Goal: Information Seeking & Learning: Check status

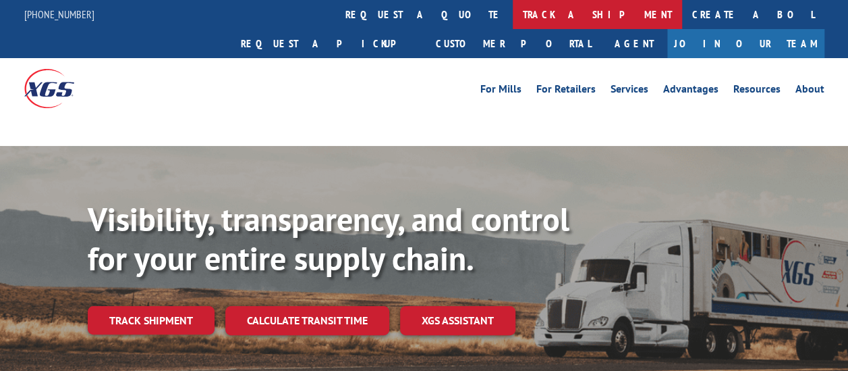
click at [513, 18] on link "track a shipment" at bounding box center [597, 14] width 169 height 29
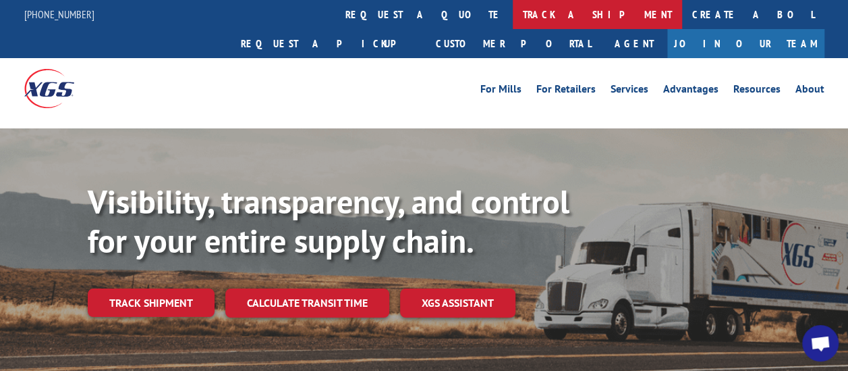
click at [513, 19] on link "track a shipment" at bounding box center [597, 14] width 169 height 29
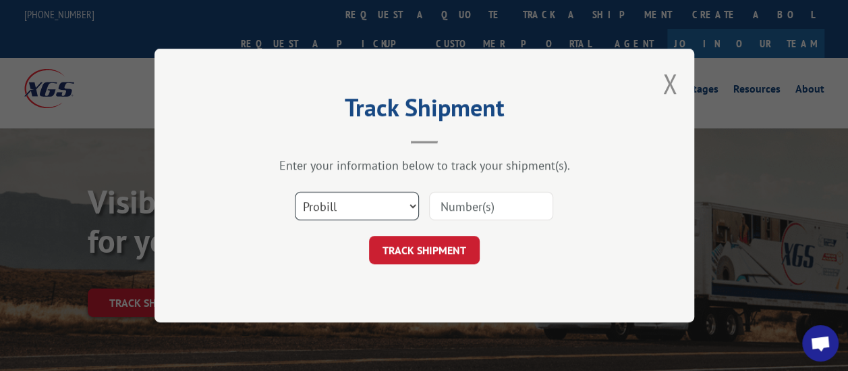
click at [340, 202] on select "Select category... Probill BOL PO" at bounding box center [357, 206] width 124 height 28
select select "bol"
click at [295, 192] on select "Select category... Probill BOL PO" at bounding box center [357, 206] width 124 height 28
click at [454, 204] on input at bounding box center [491, 206] width 124 height 28
paste input "2853068"
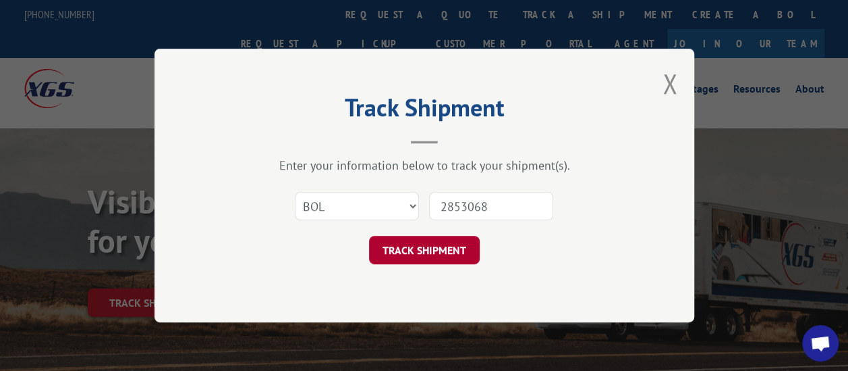
type input "2853068"
click at [429, 254] on button "TRACK SHIPMENT" at bounding box center [424, 250] width 111 height 28
